Goal: Submit feedback/report problem: Submit feedback/report problem

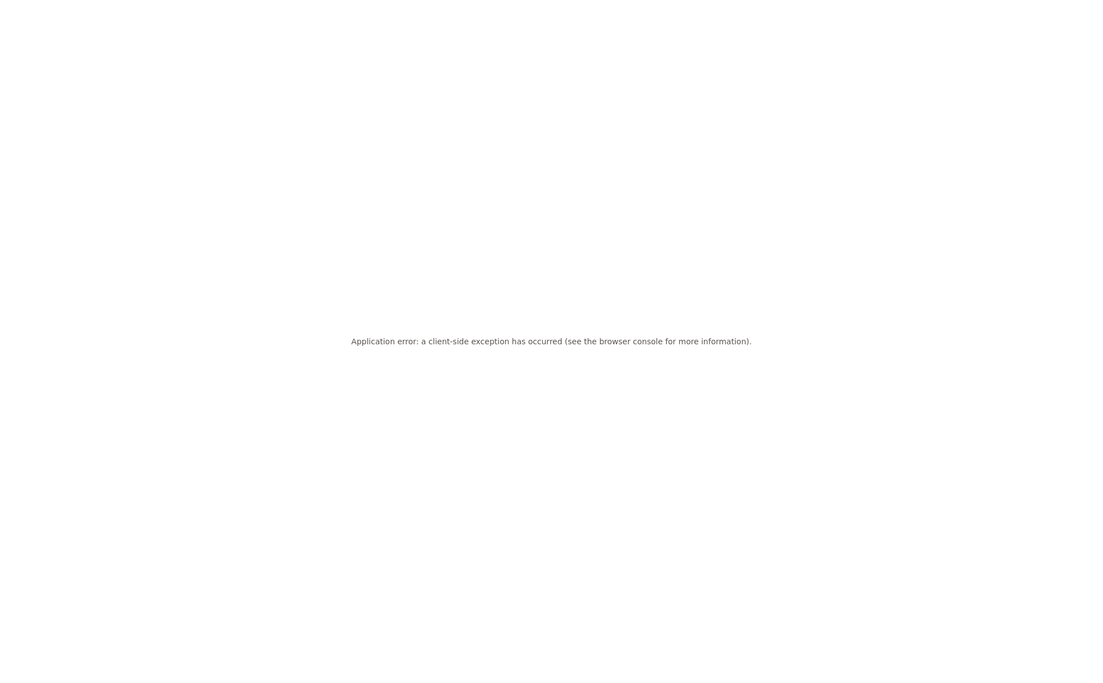
click at [275, 226] on div "Application error: a client-side exception has occurred (see the browser consol…" at bounding box center [551, 341] width 1103 height 683
drag, startPoint x: 254, startPoint y: 84, endPoint x: 244, endPoint y: 14, distance: 70.5
click at [255, 81] on div "Application error: a client-side exception has occurred (see the browser consol…" at bounding box center [551, 341] width 1103 height 683
click at [491, 86] on div "Application error: a client-side exception has occurred (see the browser consol…" at bounding box center [551, 341] width 1103 height 683
drag, startPoint x: 429, startPoint y: 72, endPoint x: 372, endPoint y: 230, distance: 167.8
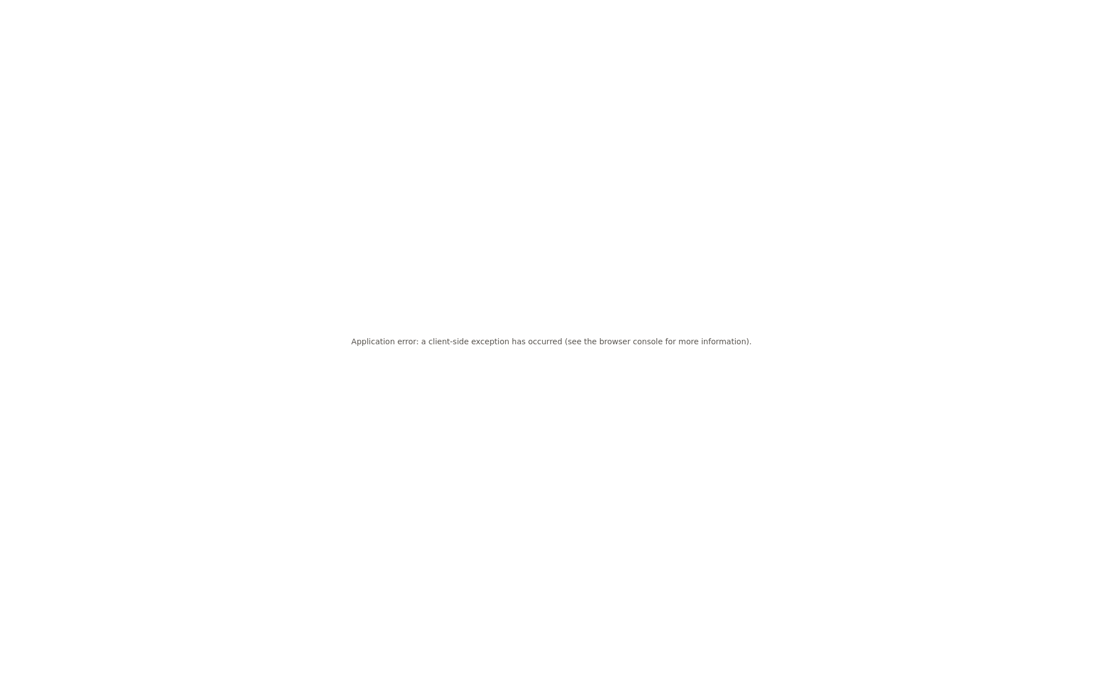
click at [432, 76] on div "Application error: a client-side exception has occurred (see the browser consol…" at bounding box center [551, 341] width 1103 height 683
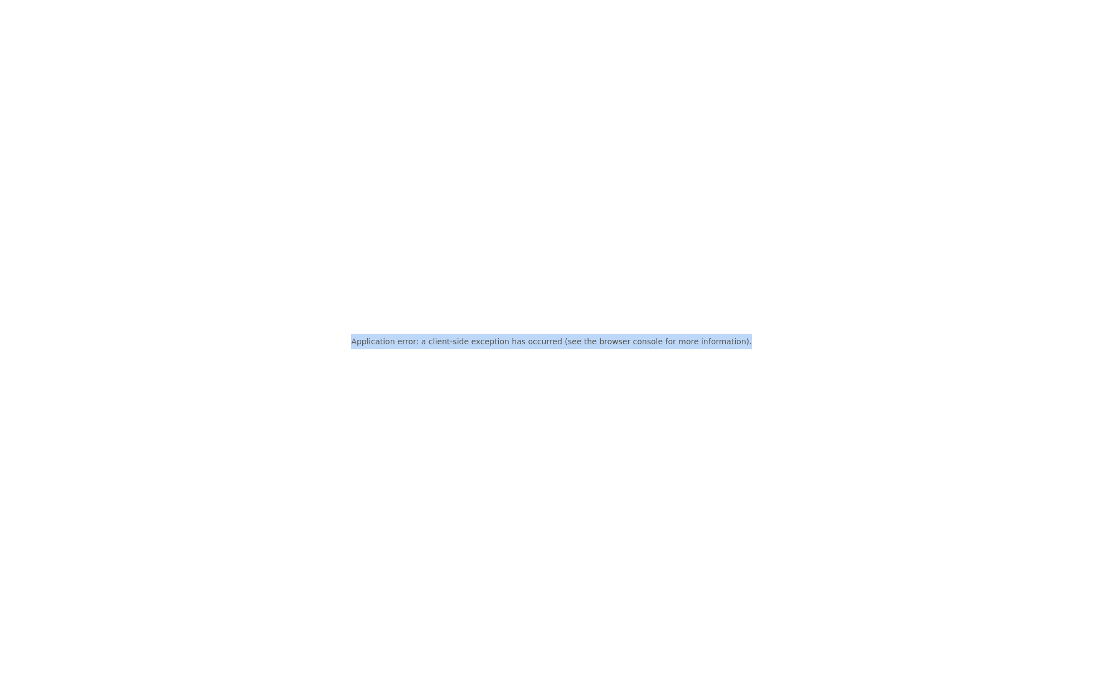
drag, startPoint x: 380, startPoint y: 306, endPoint x: 759, endPoint y: 418, distance: 395.1
click at [719, 412] on div "Application error: a client-side exception has occurred (see the browser consol…" at bounding box center [551, 341] width 1103 height 683
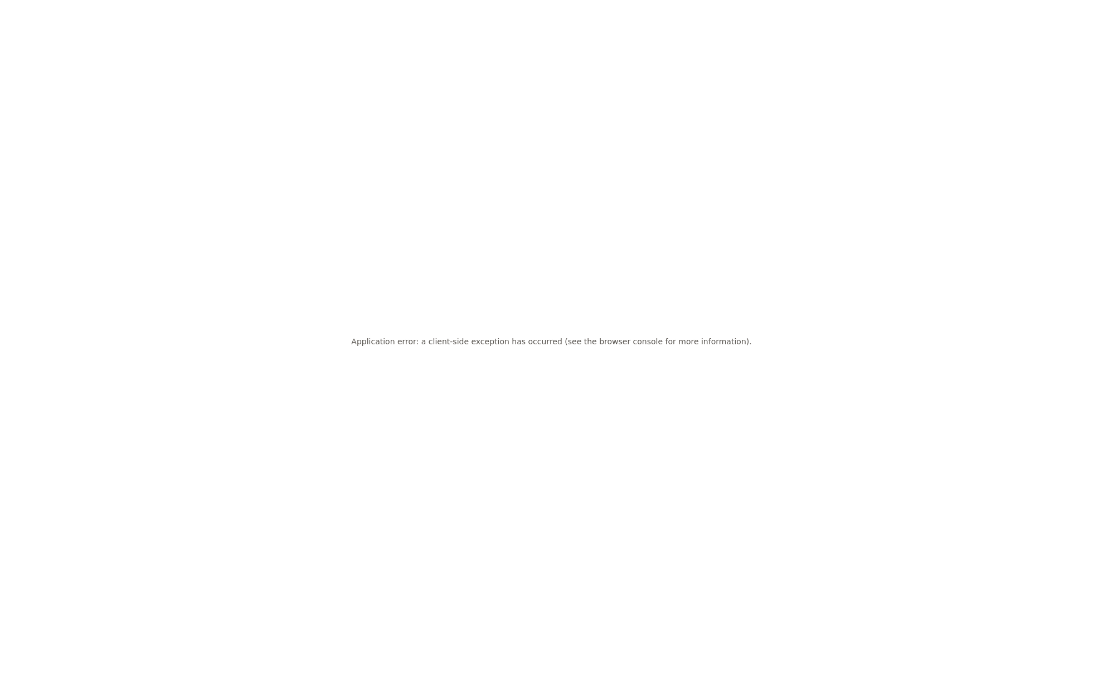
click at [763, 416] on div "Application error: a client-side exception has occurred (see the browser consol…" at bounding box center [551, 341] width 1103 height 683
drag, startPoint x: 518, startPoint y: 349, endPoint x: 283, endPoint y: 333, distance: 235.7
click at [382, 342] on div "Application error: a client-side exception has occurred (see the browser consol…" at bounding box center [551, 341] width 1103 height 683
click at [283, 334] on div "Application error: a client-side exception has occurred (see the browser consol…" at bounding box center [551, 341] width 1103 height 683
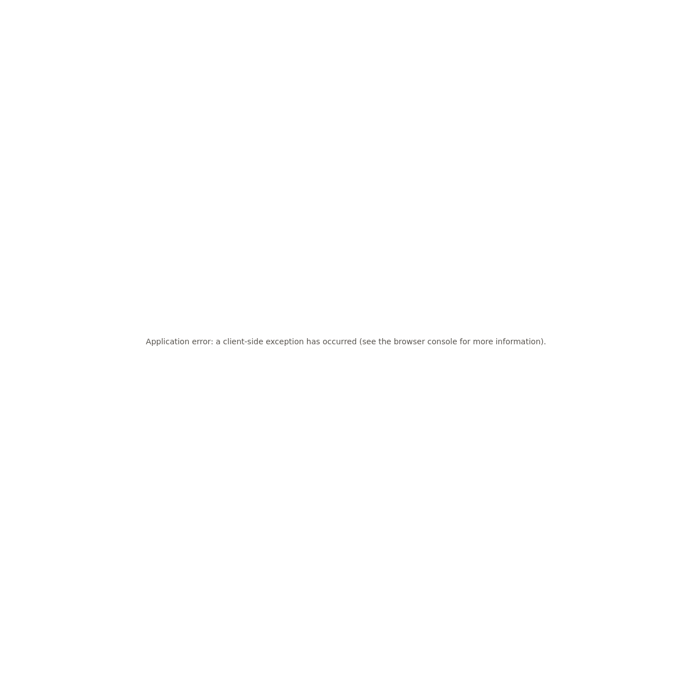
drag, startPoint x: 321, startPoint y: 173, endPoint x: 391, endPoint y: 0, distance: 186.5
click at [324, 165] on div "Application error: a client-side exception has occurred (see the browser consol…" at bounding box center [346, 341] width 692 height 683
drag, startPoint x: 466, startPoint y: 52, endPoint x: 418, endPoint y: 0, distance: 71.0
click at [466, 51] on div "Application error: a client-side exception has occurred (see the browser consol…" at bounding box center [346, 341] width 692 height 683
drag, startPoint x: 572, startPoint y: 349, endPoint x: 386, endPoint y: 129, distance: 288.6
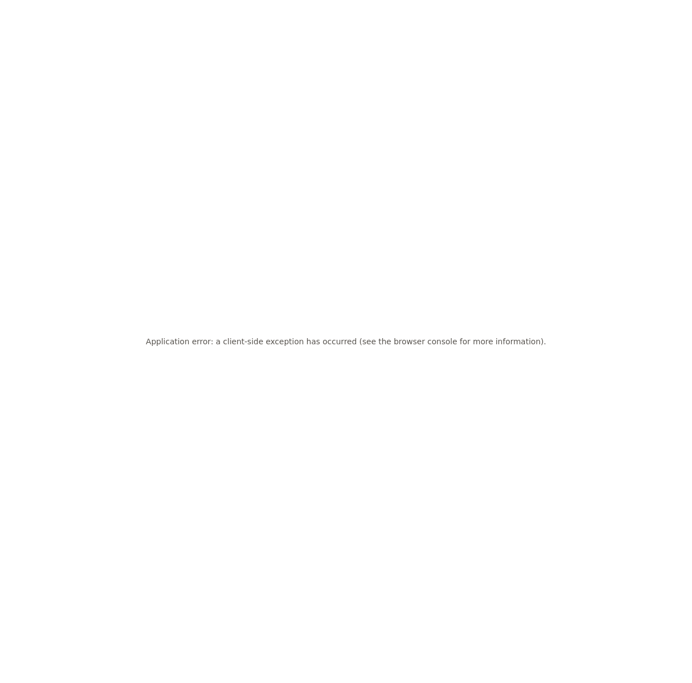
click at [573, 347] on div "Application error: a client-side exception has occurred (see the browser consol…" at bounding box center [346, 341] width 692 height 683
click at [342, 95] on div "Application error: a client-side exception has occurred (see the browser consol…" at bounding box center [346, 341] width 692 height 683
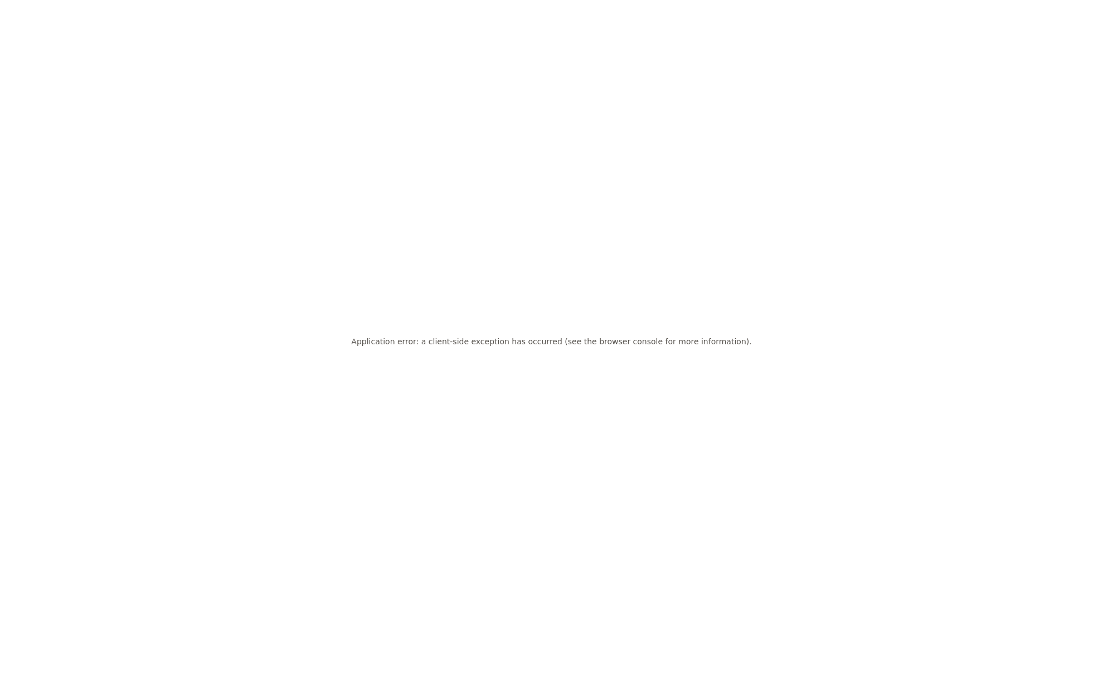
click at [942, 68] on div "Application error: a client-side exception has occurred (see the browser consol…" at bounding box center [551, 341] width 1103 height 683
click at [674, 26] on div "Application error: a client-side exception has occurred (see the browser consol…" at bounding box center [551, 341] width 1103 height 683
